Goal: Task Accomplishment & Management: Manage account settings

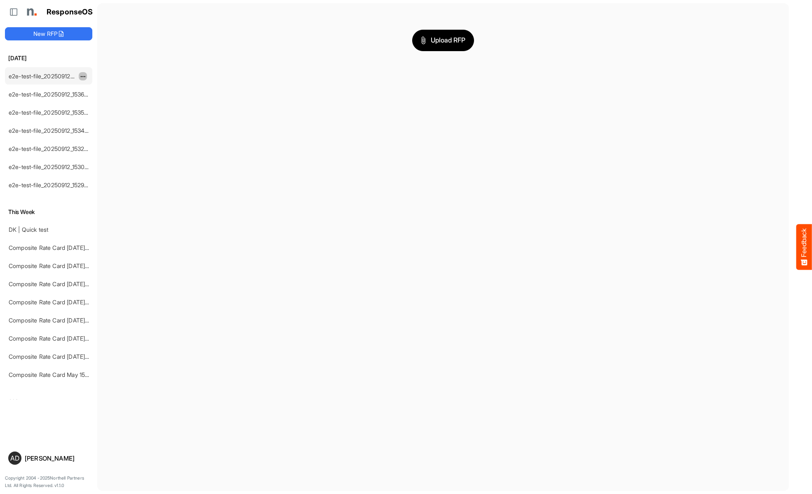
click at [83, 76] on span "dropdownbutton" at bounding box center [82, 77] width 4 height 6
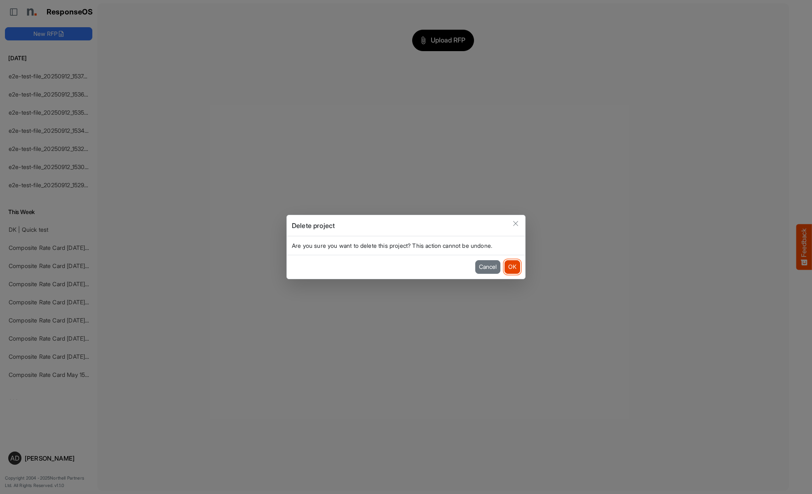
click at [512, 267] on button "OK" at bounding box center [513, 266] width 16 height 13
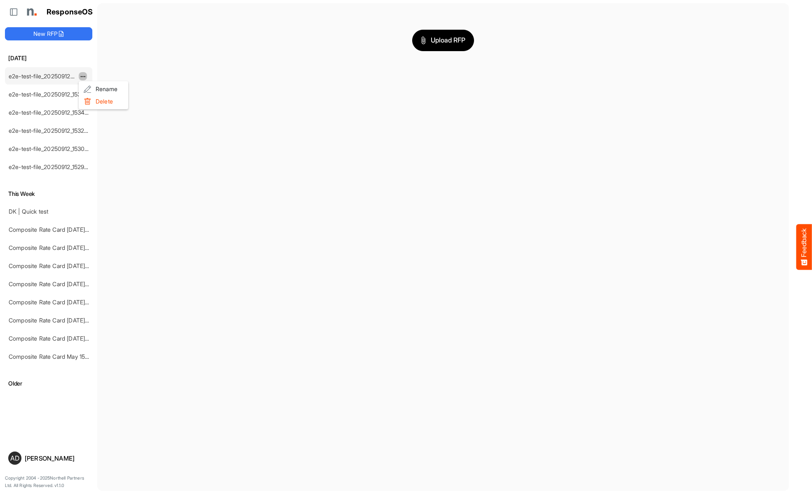
click at [103, 101] on li "Delete" at bounding box center [103, 101] width 49 height 12
click at [83, 76] on span "dropdownbutton" at bounding box center [82, 77] width 4 height 6
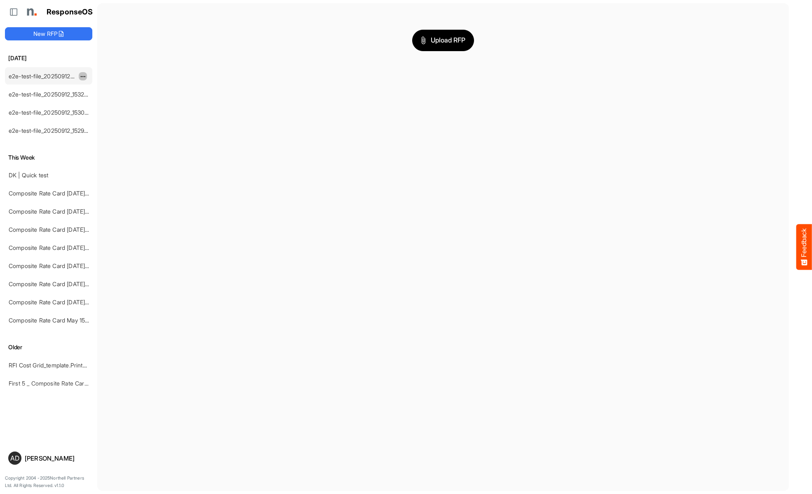
click at [83, 76] on span "dropdownbutton" at bounding box center [82, 77] width 4 height 6
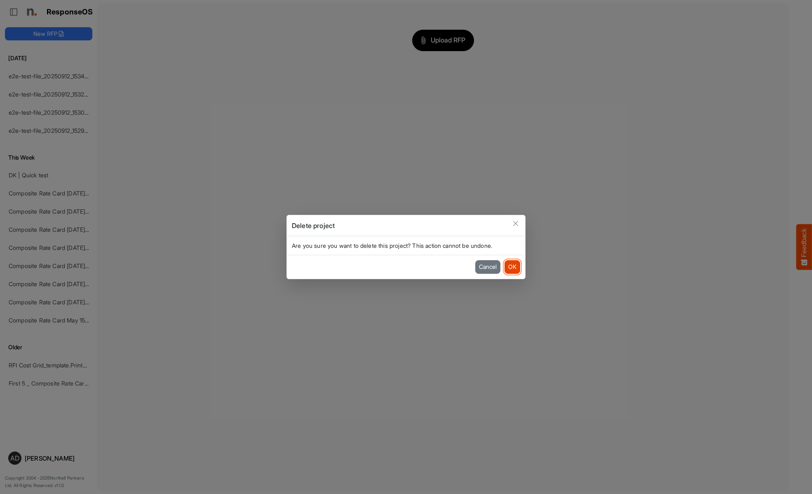
click at [512, 267] on button "OK" at bounding box center [513, 266] width 16 height 13
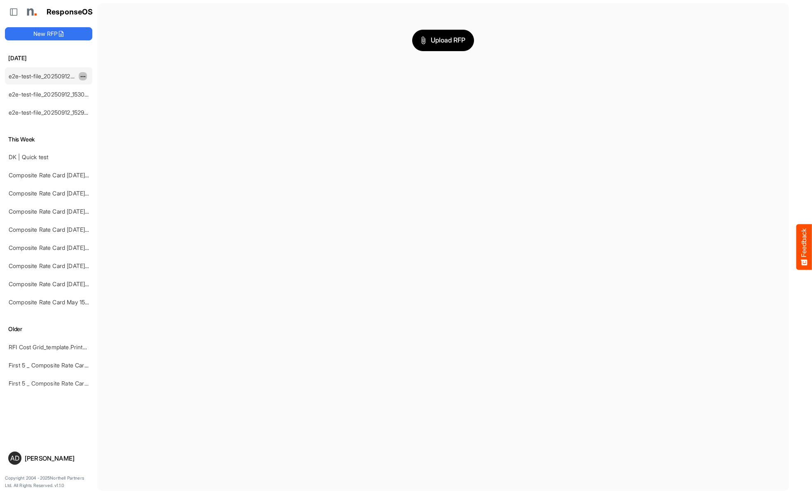
click at [83, 76] on span "dropdownbutton" at bounding box center [82, 77] width 4 height 6
click at [103, 101] on li "Delete" at bounding box center [103, 101] width 49 height 12
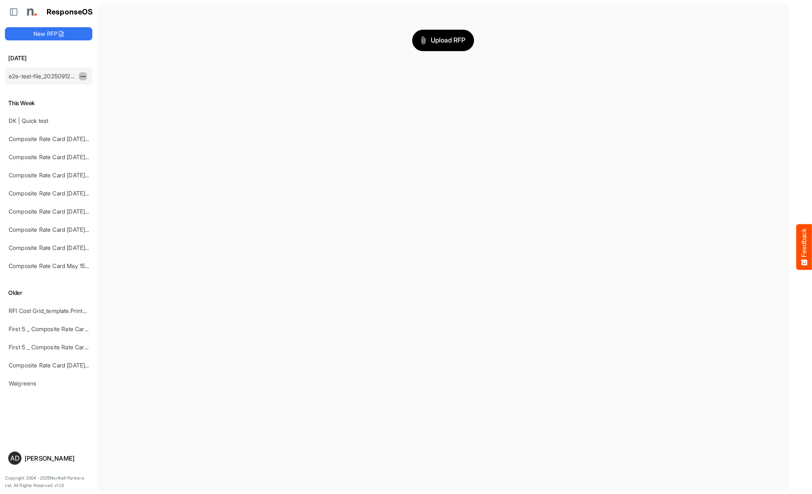
click at [83, 76] on span "dropdownbutton" at bounding box center [82, 77] width 4 height 6
